Goal: Task Accomplishment & Management: Complete application form

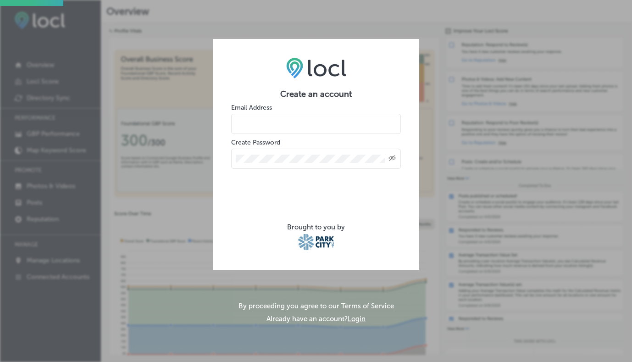
click at [297, 123] on input "email" at bounding box center [316, 124] width 170 height 20
type input "info@parkcitymbb.com"
click at [392, 155] on div "Created with Sketch." at bounding box center [392, 158] width 7 height 7
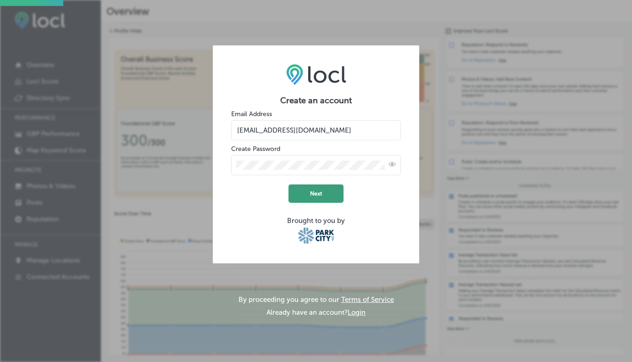
click at [327, 200] on button "Next" at bounding box center [316, 193] width 55 height 18
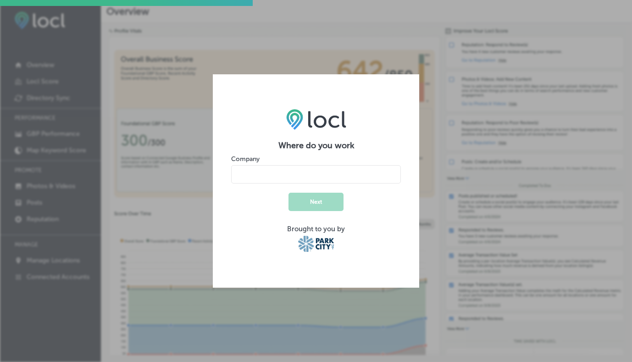
click at [353, 182] on input "name" at bounding box center [316, 174] width 170 height 18
type input "Mountain Berry Bowls Park City"
click at [328, 204] on button "Next" at bounding box center [316, 202] width 55 height 18
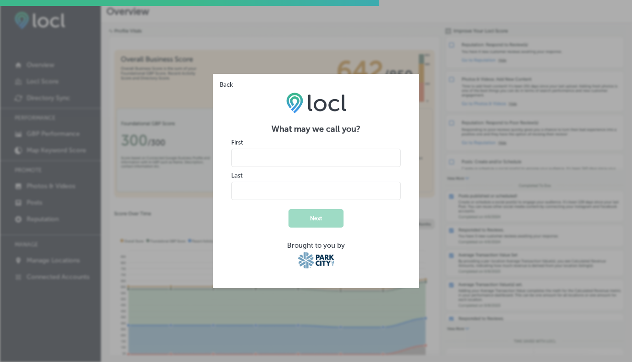
click at [297, 164] on input "name" at bounding box center [316, 158] width 170 height 18
type input "Patrick"
type input "Hubbard"
click at [249, 219] on form "What may we call you? First Last Next Brought to you by" at bounding box center [316, 197] width 170 height 146
click at [300, 218] on button "Next" at bounding box center [316, 218] width 55 height 18
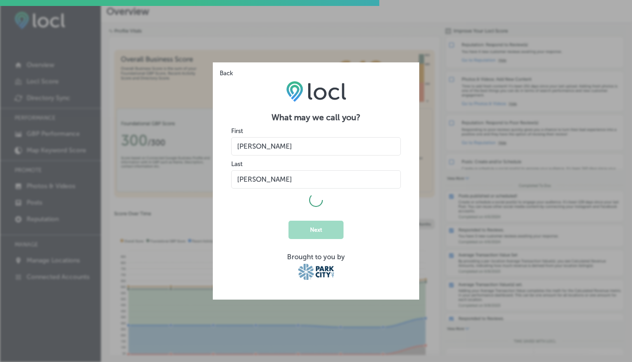
select select "US"
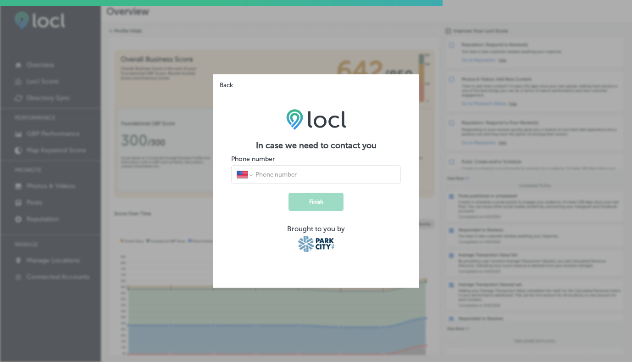
click at [318, 179] on div "International Afghanistan Åland Islands Albania Algeria American Samoa Andorra …" at bounding box center [316, 174] width 170 height 18
click at [307, 174] on input "tel" at bounding box center [325, 174] width 141 height 8
type input "1 (602) 327-0356"
click at [320, 206] on button "Finish" at bounding box center [316, 202] width 55 height 18
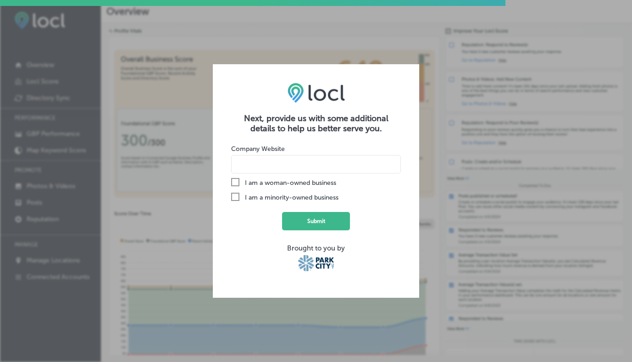
click at [319, 159] on input at bounding box center [316, 164] width 170 height 18
type input "I"
paste input "https://www.mountainberrybowls.com/parkcity"
type input "https://www.mountainberrybowls.com/parkcity"
click at [327, 219] on button "Submit" at bounding box center [316, 221] width 68 height 18
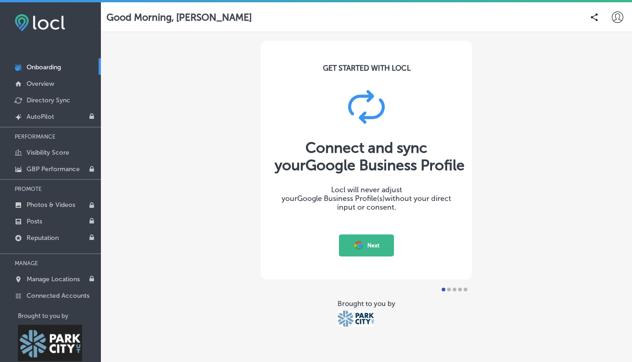
click at [371, 247] on button "Next" at bounding box center [366, 245] width 55 height 22
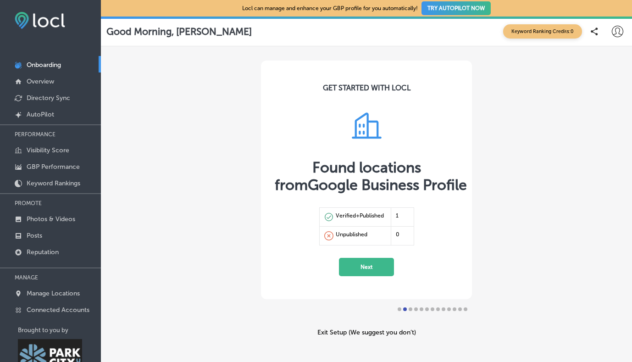
click at [368, 268] on button "Next" at bounding box center [366, 267] width 55 height 18
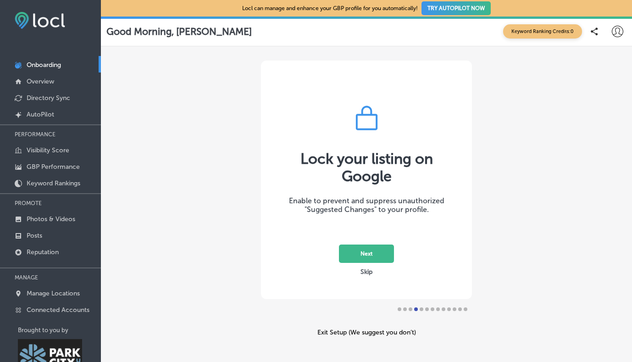
click at [373, 248] on button "Next" at bounding box center [366, 254] width 55 height 18
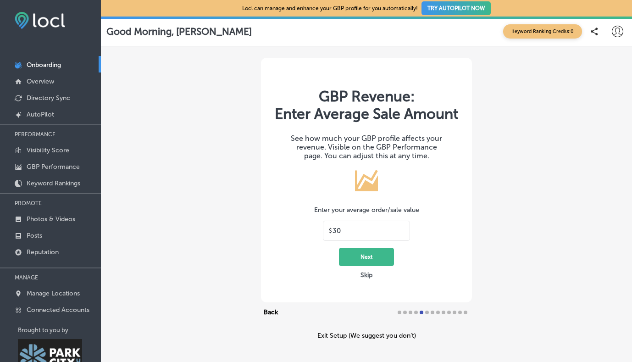
click at [369, 235] on input "30" at bounding box center [369, 231] width 72 height 8
drag, startPoint x: 368, startPoint y: 244, endPoint x: 332, endPoint y: 242, distance: 35.4
click at [332, 241] on div "$ 30" at bounding box center [366, 231] width 87 height 20
type input "16"
click at [383, 266] on button "Next" at bounding box center [366, 257] width 55 height 18
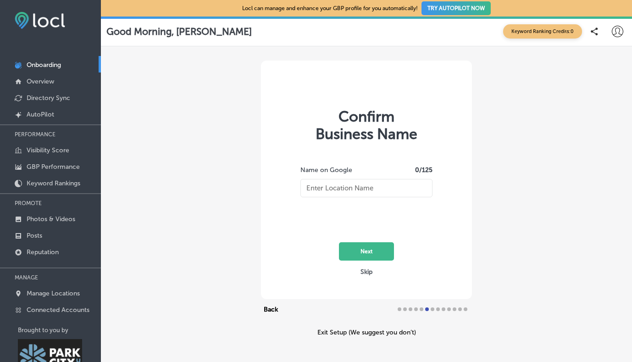
type input "Mountain Berry Bowls Park City"
click at [381, 255] on button "Next" at bounding box center [366, 251] width 55 height 18
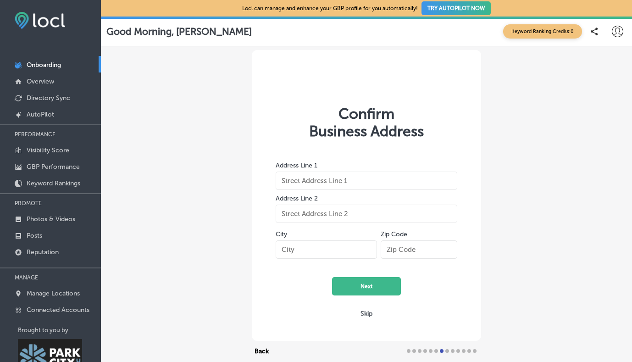
type input "6699 N Landmark Dr"
type input "Park City"
type input "84098"
click at [380, 290] on button "Next" at bounding box center [366, 286] width 69 height 18
select select "US"
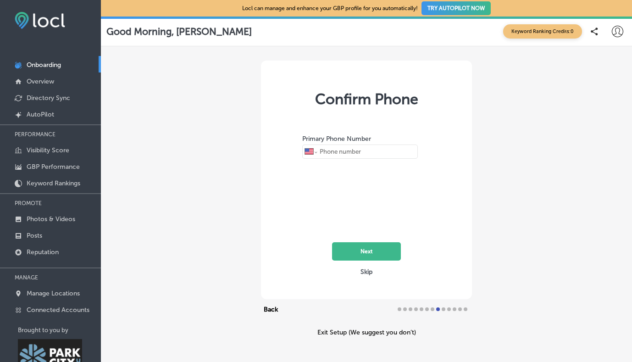
type input "+1 435 352 8106"
click at [384, 256] on button "Next" at bounding box center [366, 251] width 69 height 18
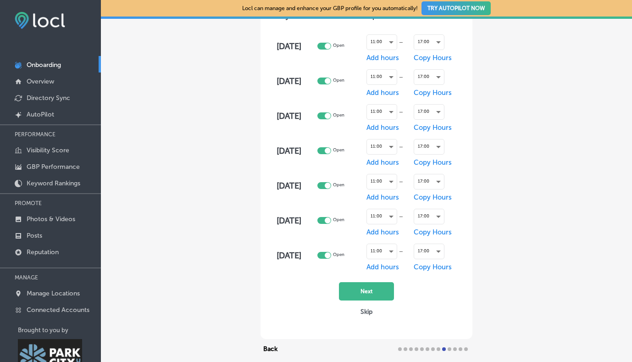
scroll to position [112, 0]
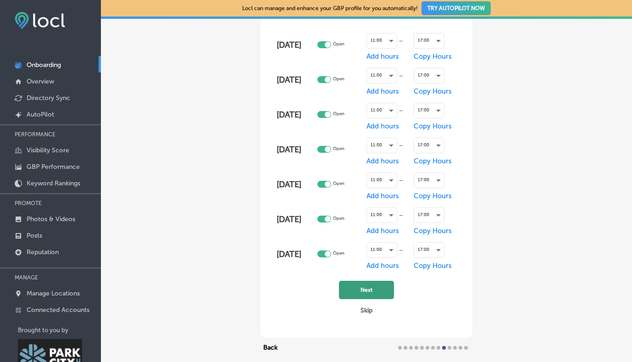
click at [383, 295] on button "Next" at bounding box center [366, 290] width 55 height 18
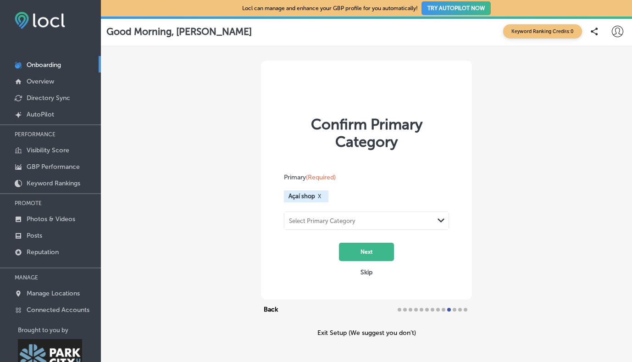
click at [424, 218] on div "Select Primary Category Path Created with Sketch." at bounding box center [367, 220] width 164 height 17
type input "f"
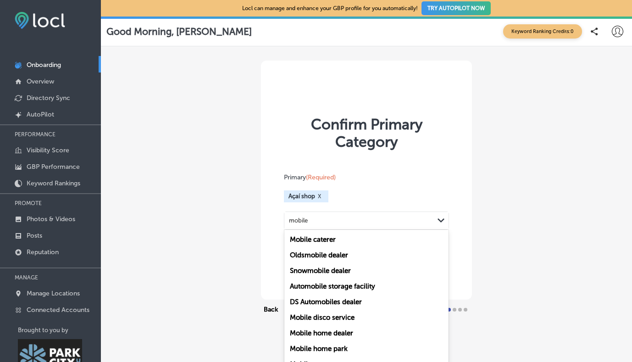
click at [340, 237] on div "Mobile caterer" at bounding box center [367, 240] width 164 height 16
type input "mobile"
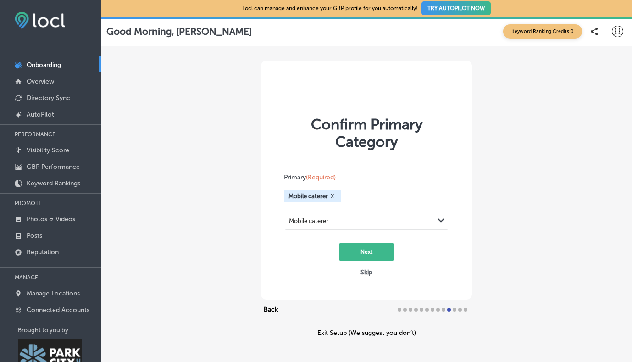
click at [336, 195] on button "X" at bounding box center [332, 196] width 9 height 7
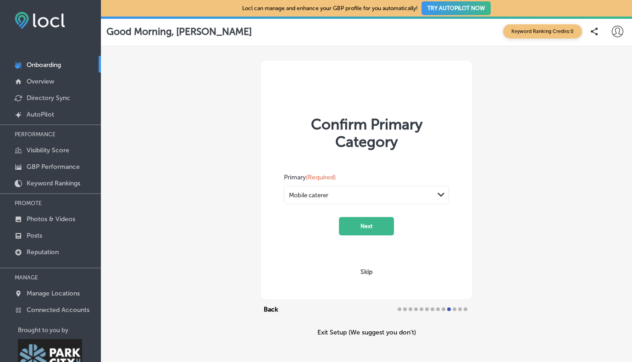
click at [368, 195] on div "Mobile caterer" at bounding box center [360, 195] width 150 height 12
type input "a"
click at [375, 151] on div "Confirm Primary Category Primary (Required) Mobile caterer Path Created with Sk…" at bounding box center [366, 180] width 211 height 239
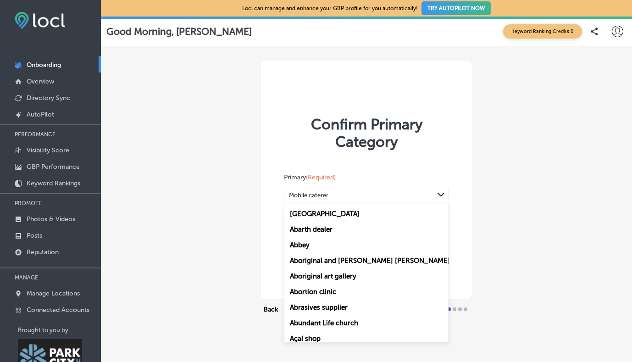
click at [380, 190] on div "Mobile caterer" at bounding box center [360, 195] width 150 height 12
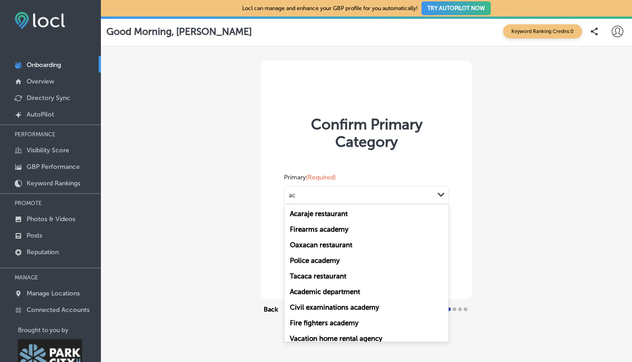
type input "a"
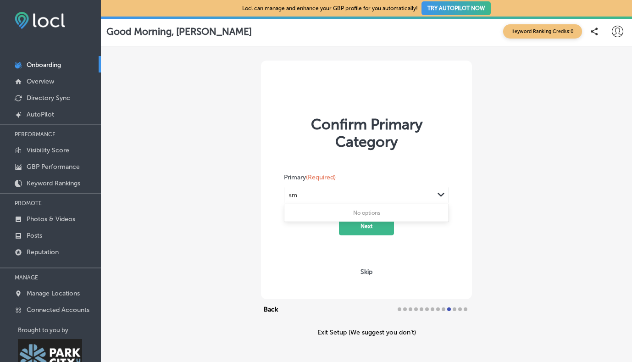
type input "s"
type input "f"
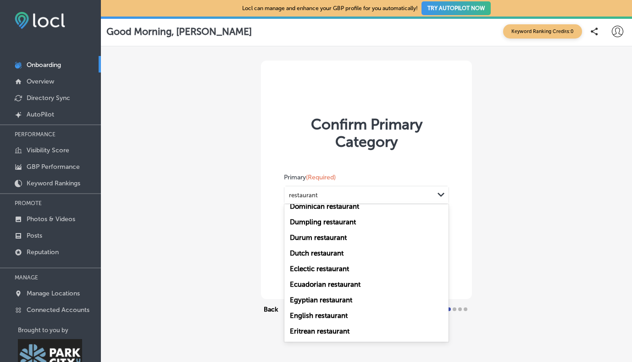
scroll to position [1189, 0]
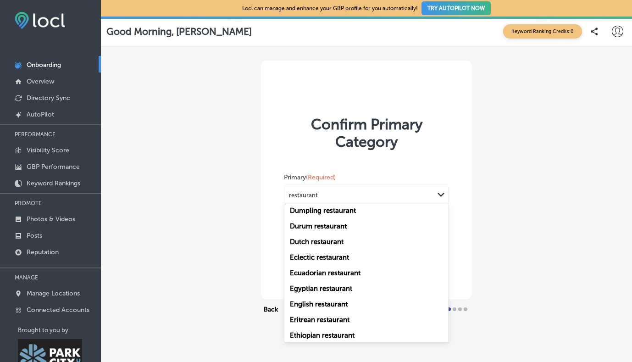
type input "restaurant"
click at [234, 168] on div "Confirm Primary Category Primary (Required) option Mobile caterer, selected. op…" at bounding box center [366, 198] width 531 height 304
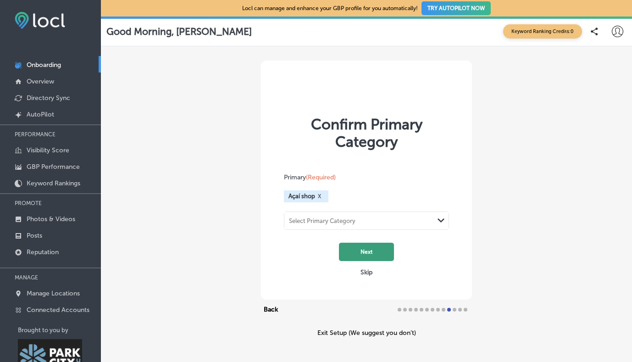
click at [381, 253] on button "Next" at bounding box center [366, 252] width 55 height 18
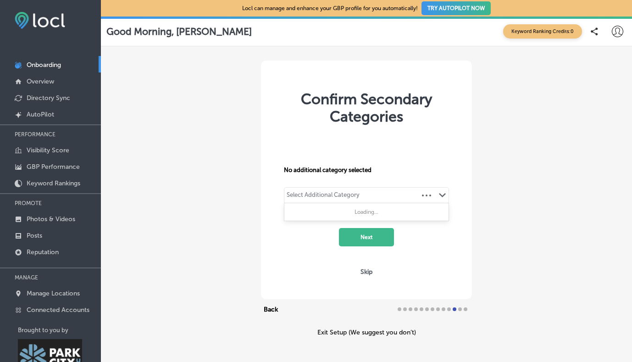
click at [411, 197] on div "Select Additional Category Path Created with Sketch." at bounding box center [367, 196] width 164 height 16
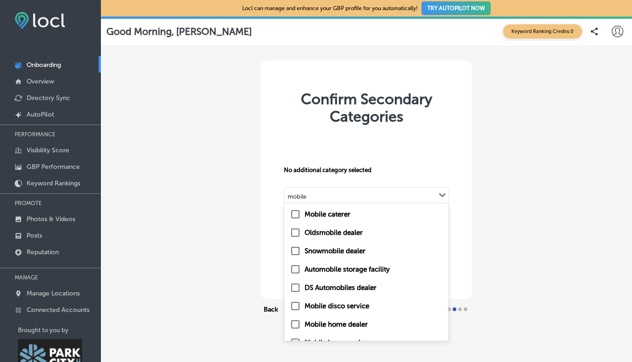
click at [330, 211] on label "Mobile caterer" at bounding box center [328, 214] width 46 height 8
type input "mobile"
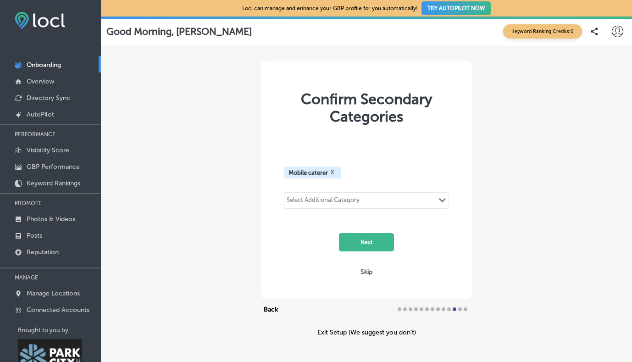
click at [373, 201] on div "Select Additional Category Path Created with Sketch." at bounding box center [367, 201] width 164 height 16
type input "restaurant"
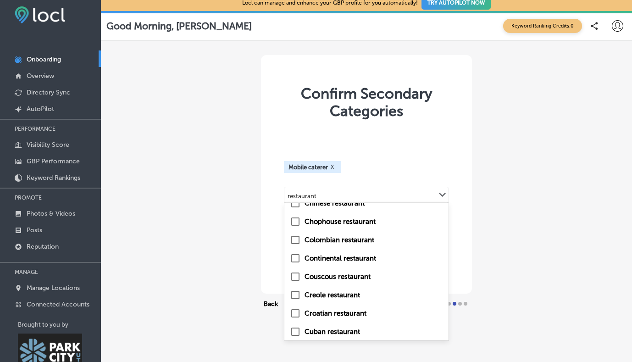
scroll to position [4786, 0]
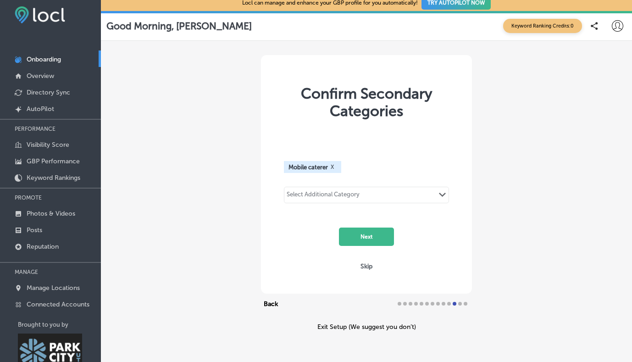
drag, startPoint x: 408, startPoint y: 194, endPoint x: 231, endPoint y: 175, distance: 178.1
click at [231, 175] on div "Confirm Secondary Categories Mobile caterer X option Mobile caterer, selected. …" at bounding box center [366, 193] width 531 height 304
click at [340, 193] on div "Select Additional Category" at bounding box center [323, 196] width 73 height 11
type input "truck"
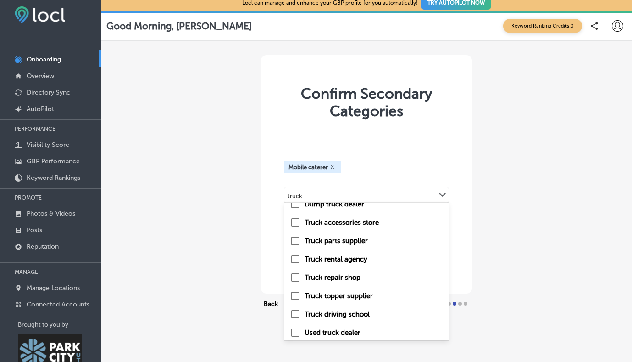
scroll to position [105, 0]
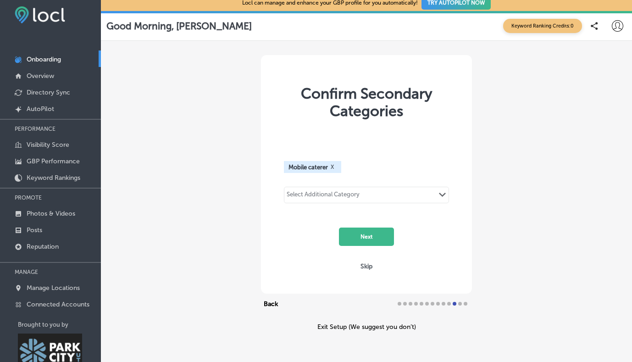
drag, startPoint x: 307, startPoint y: 195, endPoint x: 251, endPoint y: 189, distance: 55.8
click at [251, 189] on div "Confirm Secondary Categories Mobile caterer X option Mobile caterer, selected. …" at bounding box center [366, 193] width 531 height 304
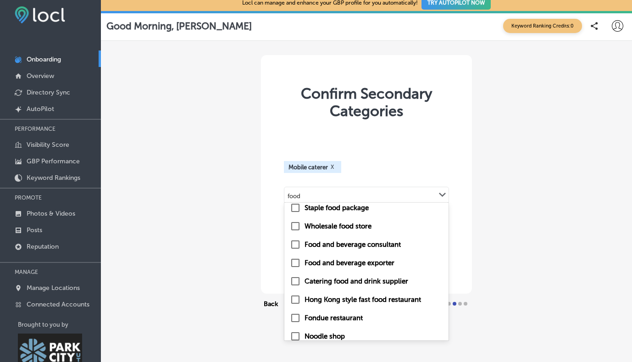
scroll to position [508, 0]
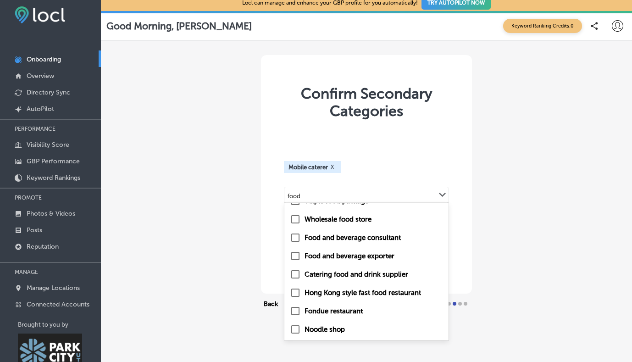
type input "food"
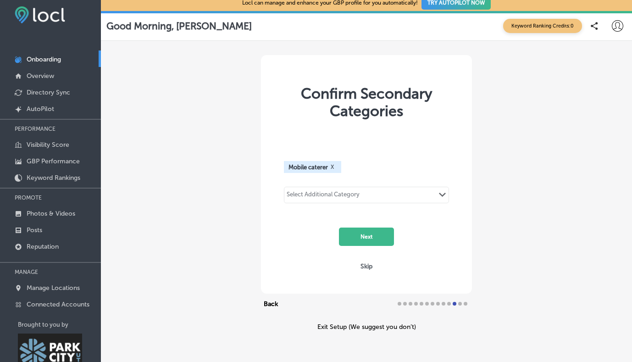
click at [430, 155] on div "Mobile caterer X Select Additional Category Path Created with Sketch." at bounding box center [366, 182] width 165 height 65
click at [382, 237] on button "Next" at bounding box center [366, 237] width 55 height 18
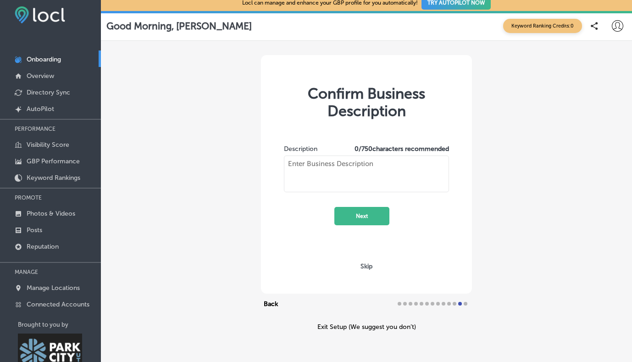
type textarea "We are a food truck that serves loaded açaí smoothie bowls. Made with all-natur…"
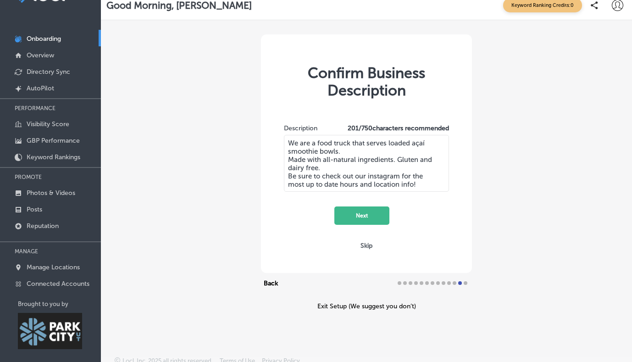
scroll to position [31, 0]
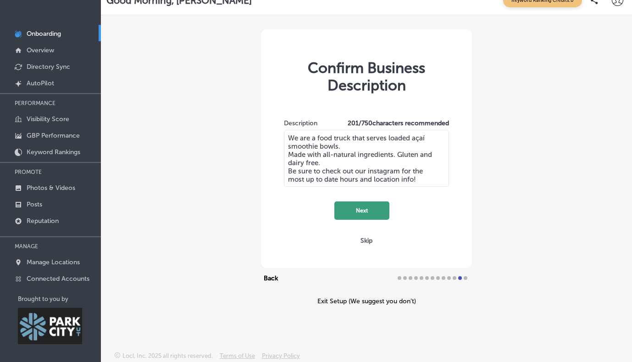
click at [375, 209] on button "Next" at bounding box center [362, 210] width 55 height 18
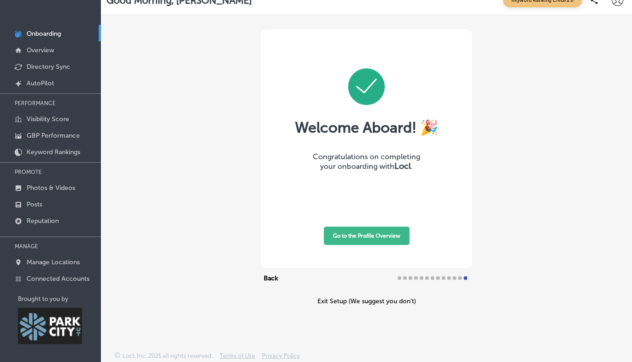
click at [372, 234] on button "Go to the Profile Overview" at bounding box center [367, 236] width 86 height 18
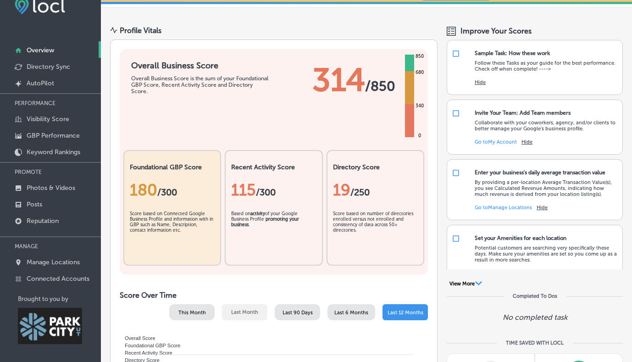
scroll to position [33, 0]
